Goal: Task Accomplishment & Management: Use online tool/utility

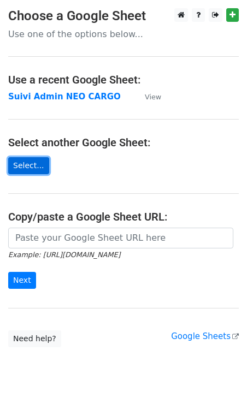
click at [31, 161] on link "Select..." at bounding box center [28, 165] width 41 height 17
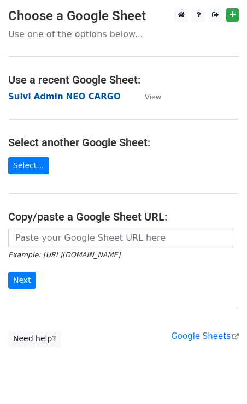
click at [64, 97] on strong "Suivi Admin NEO CARGO" at bounding box center [64, 97] width 113 height 10
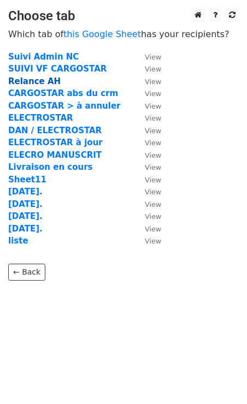
click at [41, 80] on strong "Relance AH" at bounding box center [34, 81] width 52 height 10
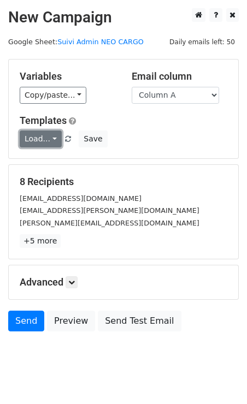
click at [40, 141] on link "Load..." at bounding box center [41, 139] width 42 height 17
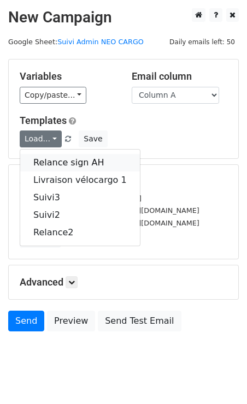
click at [45, 161] on link "Relance sign AH" at bounding box center [80, 162] width 120 height 17
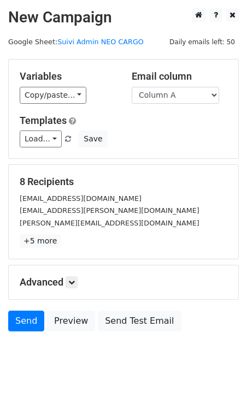
scroll to position [20, 0]
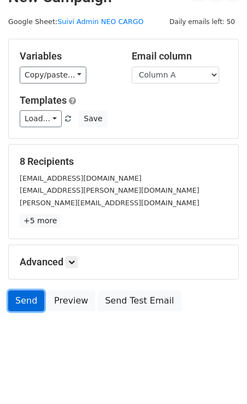
click at [24, 294] on link "Send" at bounding box center [26, 301] width 36 height 21
